Goal: Find specific page/section: Find specific page/section

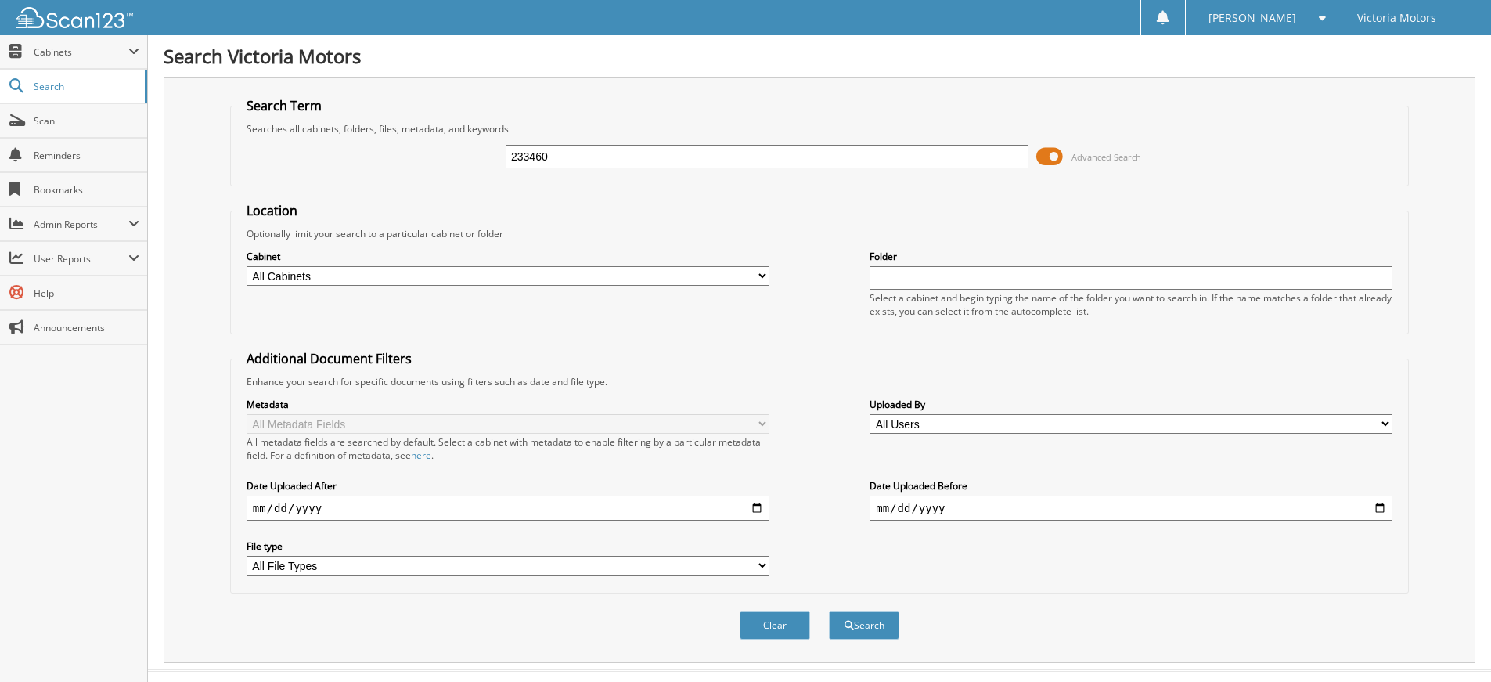
type input "233460"
click at [829, 611] on button "Search" at bounding box center [864, 625] width 70 height 29
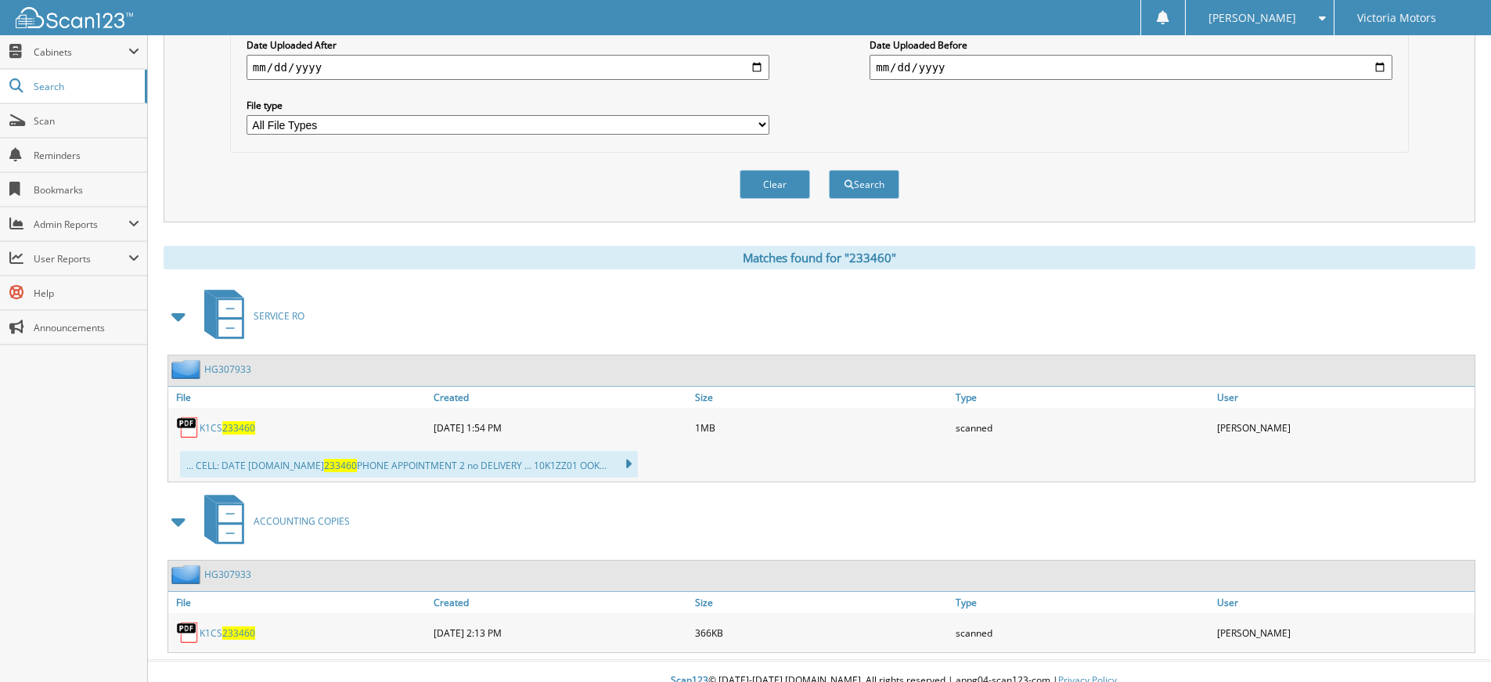
scroll to position [460, 0]
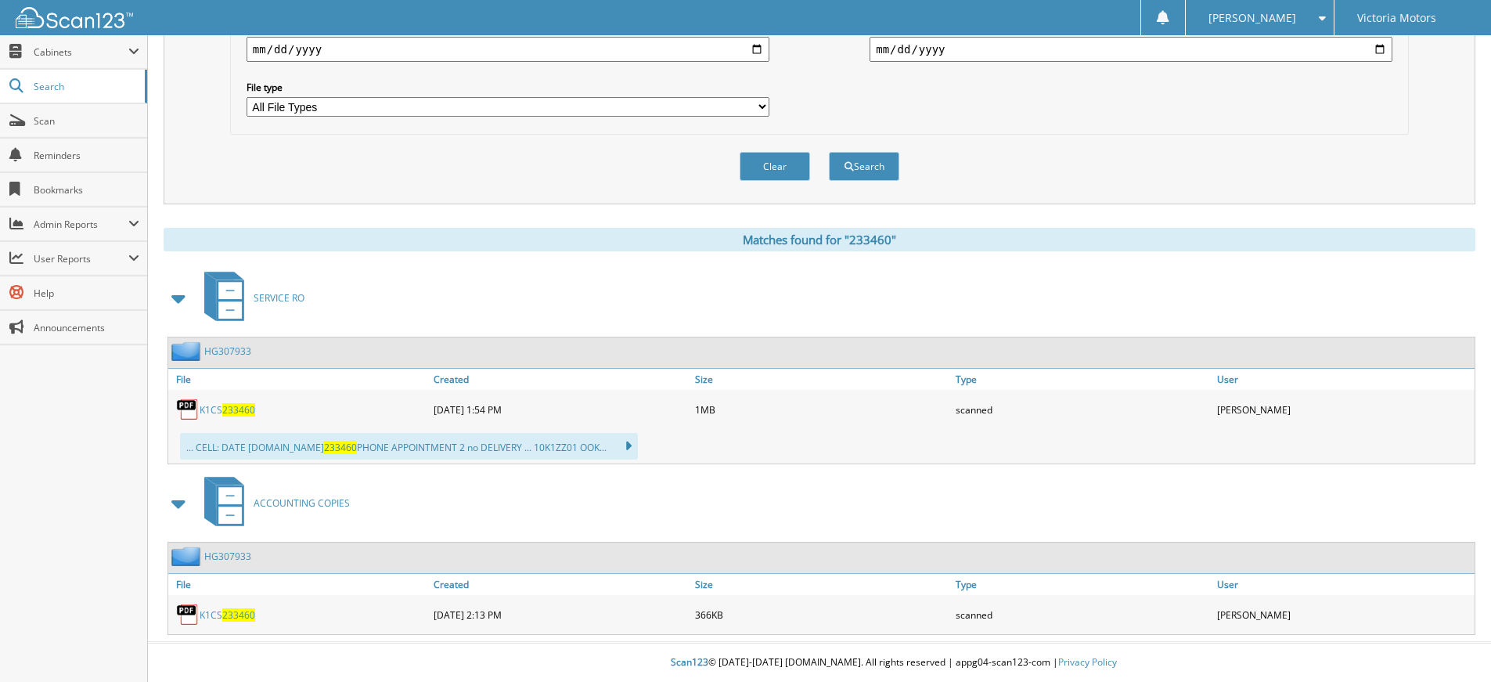
click at [239, 406] on span "233460" at bounding box center [238, 409] width 33 height 13
